Goal: Information Seeking & Learning: Check status

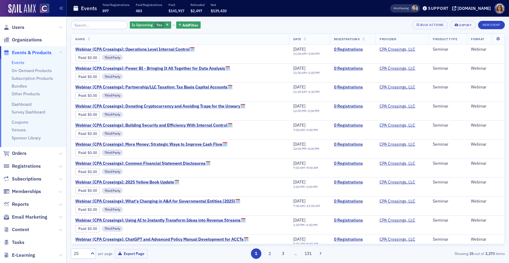
click at [35, 52] on span "Events & Products" at bounding box center [32, 52] width 40 height 7
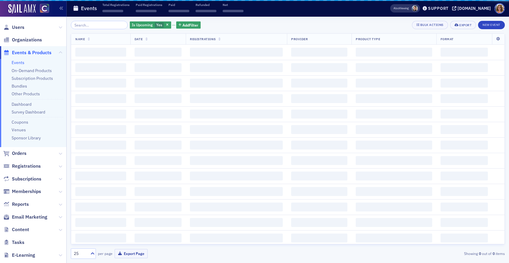
click at [96, 27] on input "search" at bounding box center [99, 25] width 57 height 8
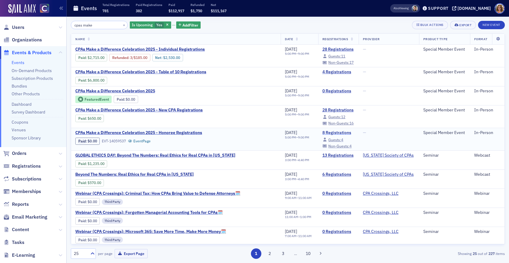
type input "cpas make"
click at [322, 132] on link "8 Registrations" at bounding box center [338, 132] width 32 height 5
click at [326, 110] on link "28 Registrations" at bounding box center [338, 109] width 32 height 5
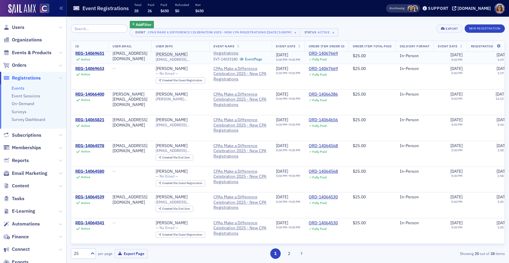
scroll to position [181, 0]
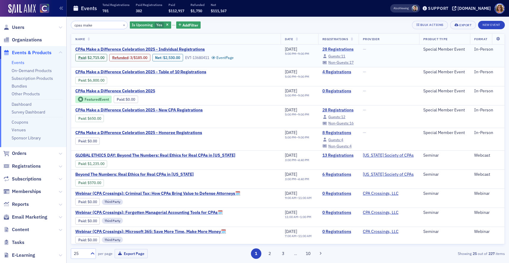
click at [325, 48] on link "28 Registrations" at bounding box center [338, 49] width 32 height 5
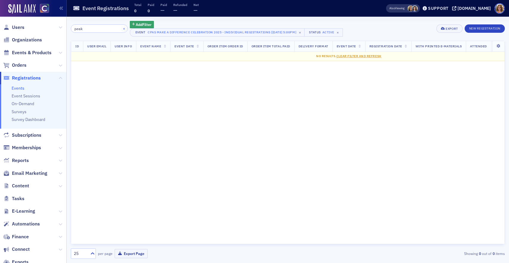
type input "peak"
click at [121, 29] on button "×" at bounding box center [123, 28] width 5 height 5
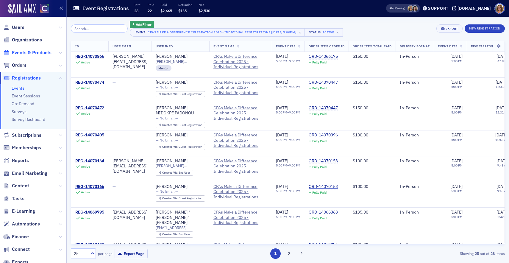
click at [37, 52] on span "Events & Products" at bounding box center [32, 52] width 40 height 7
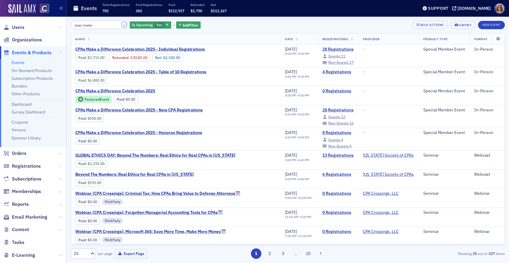
click at [121, 24] on button "×" at bounding box center [123, 24] width 5 height 5
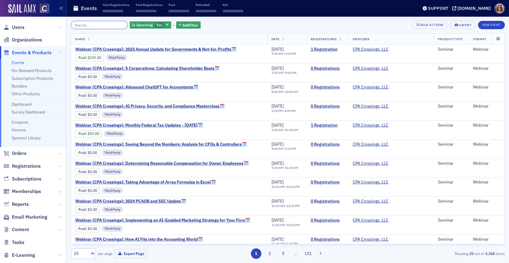
click at [91, 24] on input "search" at bounding box center [99, 25] width 57 height 8
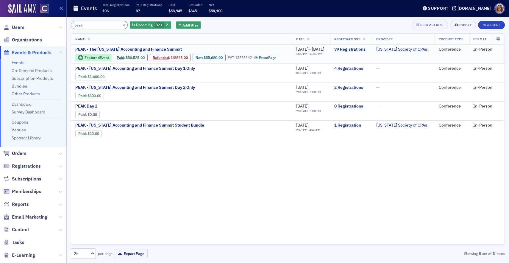
type input "peak"
click at [361, 50] on link "99 Registrations" at bounding box center [350, 49] width 33 height 5
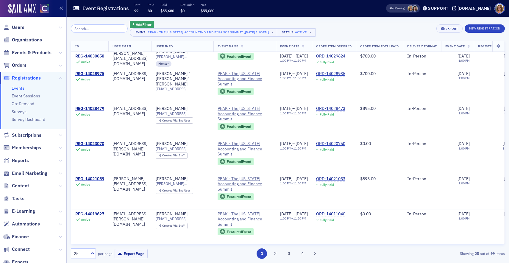
scroll to position [684, 0]
click at [274, 253] on button "2" at bounding box center [275, 253] width 10 height 10
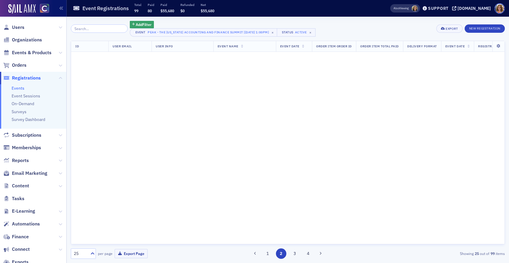
scroll to position [0, 0]
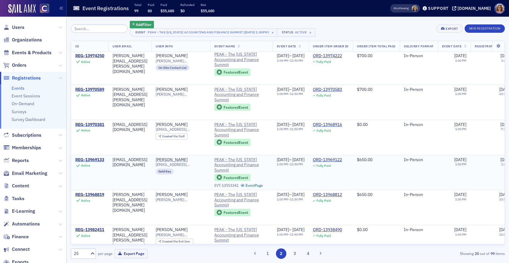
scroll to position [684, 0]
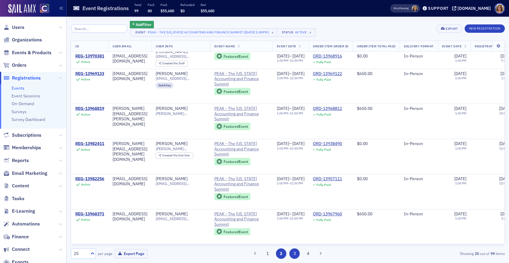
click at [296, 254] on button "3" at bounding box center [294, 253] width 10 height 10
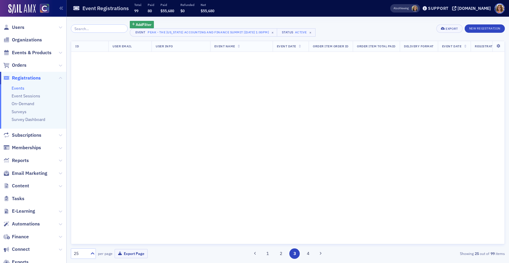
scroll to position [0, 0]
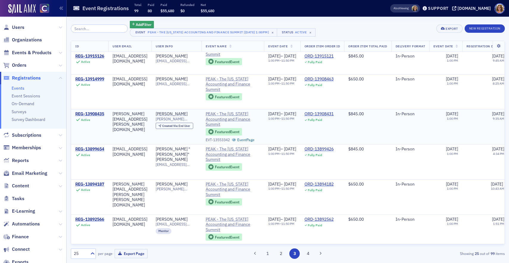
scroll to position [684, 0]
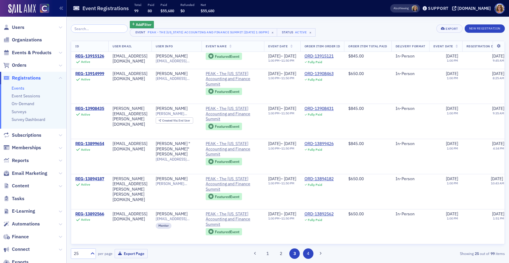
click at [308, 254] on button "4" at bounding box center [308, 253] width 10 height 10
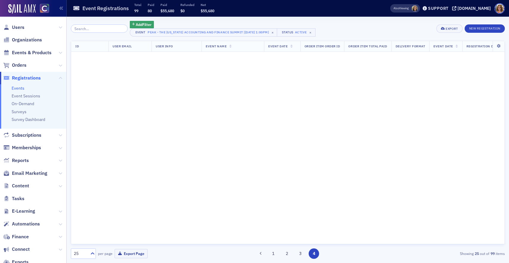
scroll to position [0, 0]
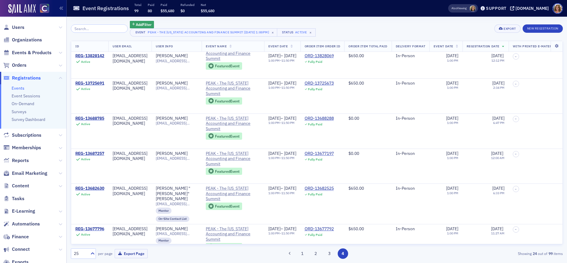
scroll to position [219, 0]
click at [95, 29] on input "search" at bounding box center [99, 28] width 57 height 8
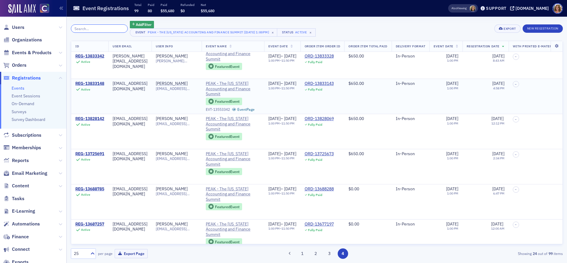
scroll to position [138, 0]
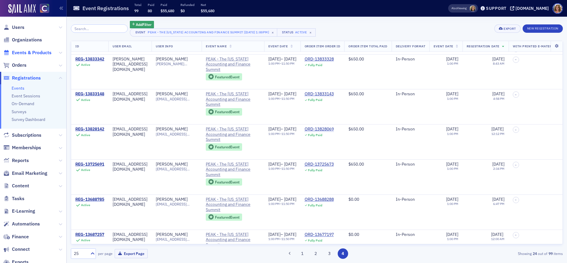
click at [39, 52] on span "Events & Products" at bounding box center [32, 52] width 40 height 7
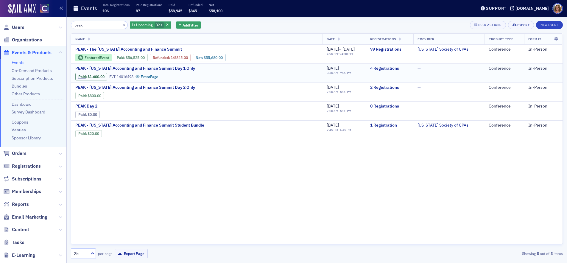
click at [395, 68] on link "4 Registrations" at bounding box center [389, 68] width 39 height 5
click at [399, 87] on link "2 Registrations" at bounding box center [389, 87] width 39 height 5
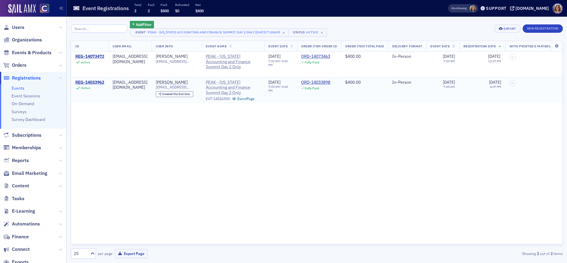
scroll to position [0, 0]
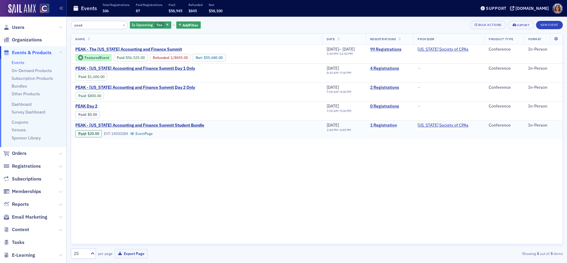
click at [399, 126] on link "1 Registration" at bounding box center [389, 125] width 39 height 5
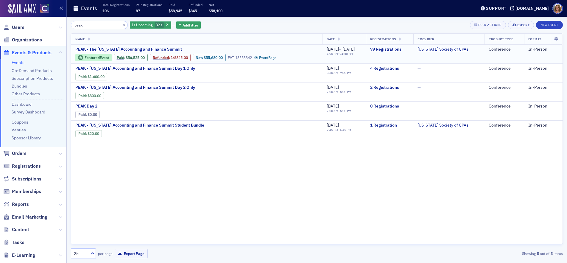
click at [397, 49] on link "99 Registrations" at bounding box center [389, 49] width 39 height 5
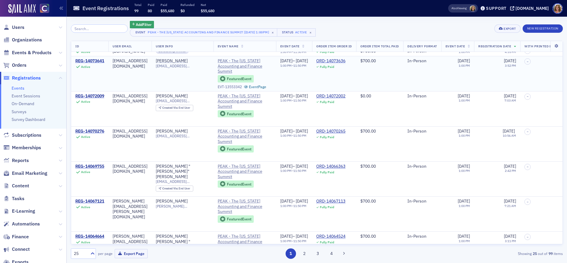
scroll to position [31, 0]
click at [345, 96] on div "ORD-14072002" at bounding box center [330, 95] width 29 height 5
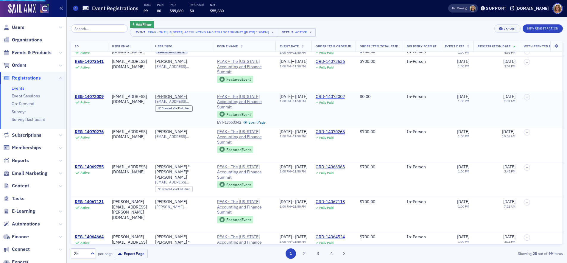
scroll to position [30, 1]
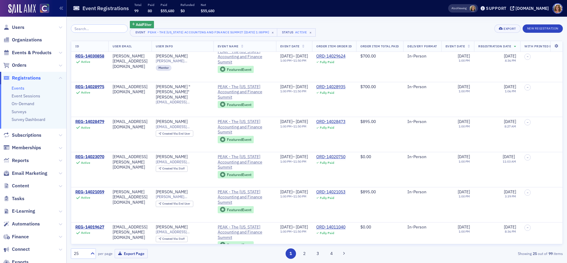
scroll to position [684, 0]
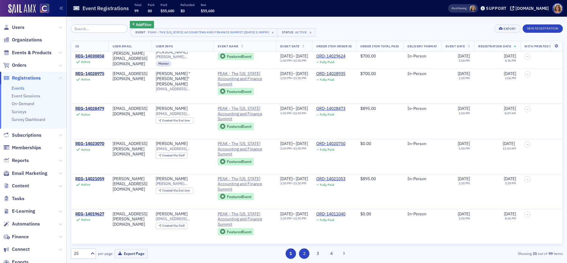
click at [304, 253] on button "2" at bounding box center [304, 253] width 10 height 10
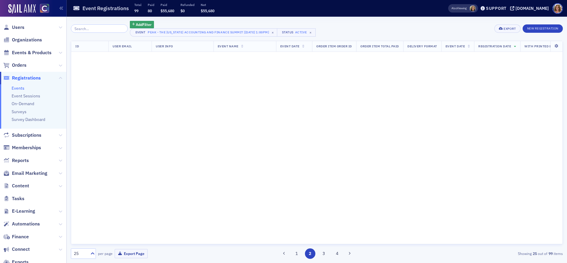
scroll to position [0, 0]
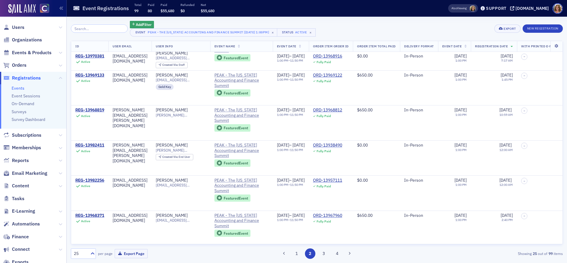
scroll to position [684, 0]
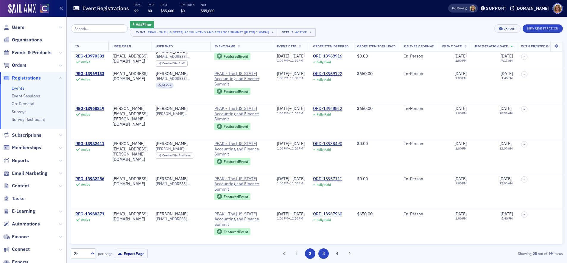
click at [325, 253] on button "3" at bounding box center [323, 253] width 10 height 10
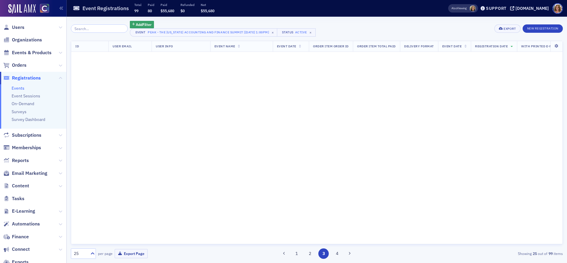
scroll to position [0, 0]
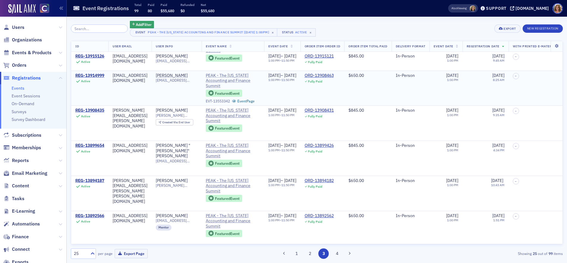
scroll to position [684, 0]
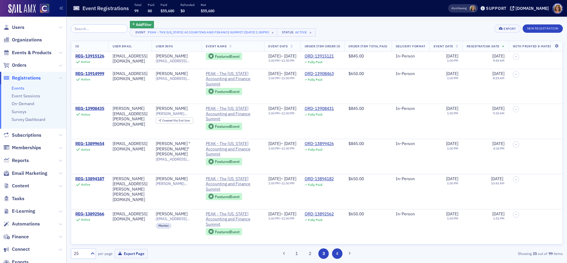
click at [337, 254] on button "4" at bounding box center [337, 253] width 10 height 10
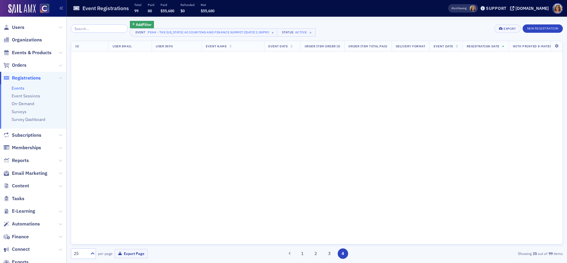
scroll to position [0, 0]
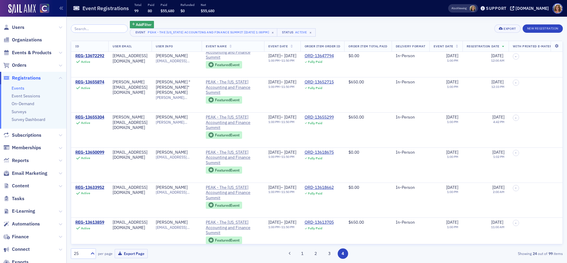
scroll to position [649, 0]
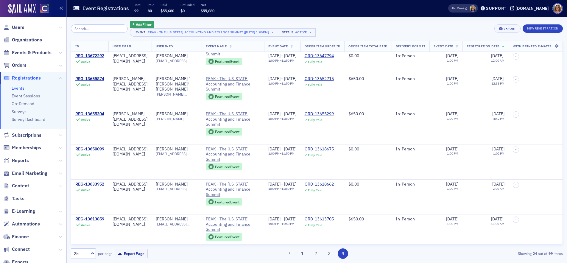
click at [59, 186] on icon at bounding box center [61, 186] width 4 height 4
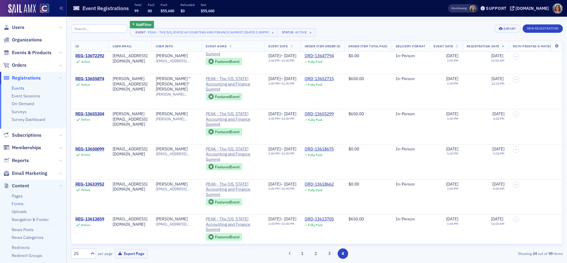
click at [19, 203] on link "Forms" at bounding box center [18, 203] width 12 height 5
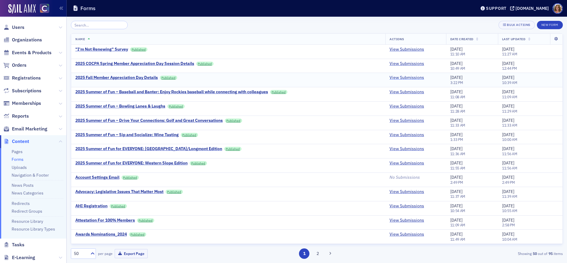
click at [406, 76] on link "View Submissions" at bounding box center [406, 77] width 35 height 5
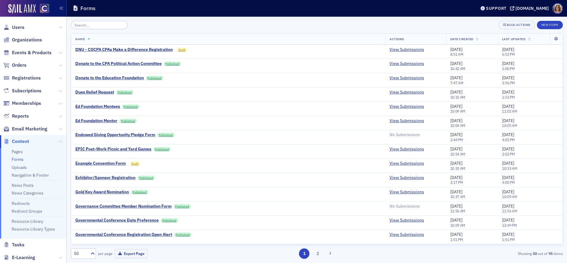
scroll to position [468, 0]
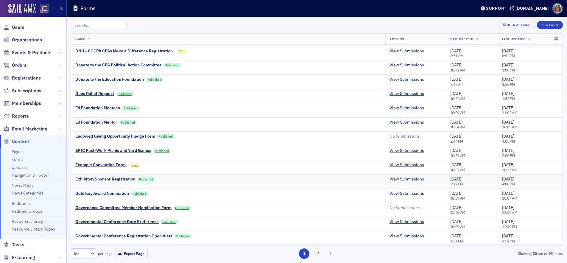
click at [409, 180] on link "View Submissions" at bounding box center [406, 179] width 35 height 5
